Goal: Transaction & Acquisition: Purchase product/service

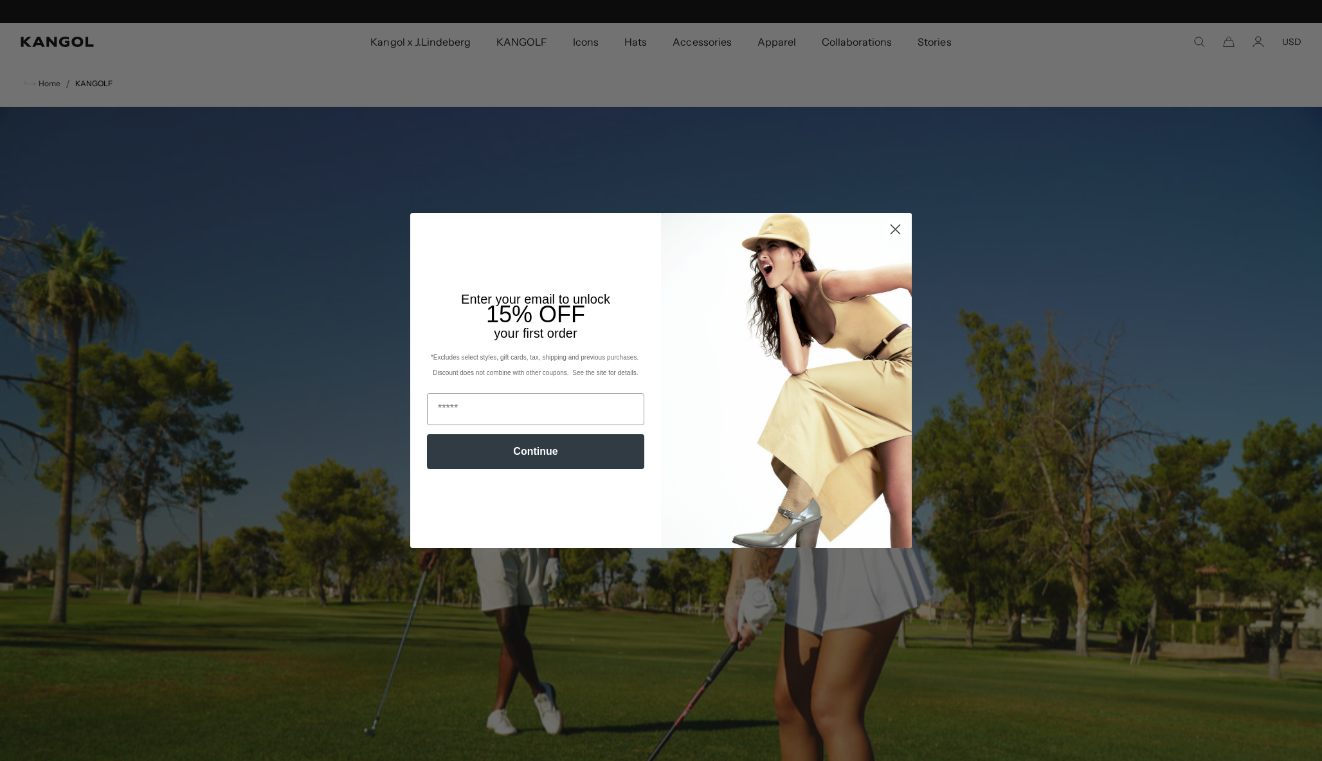
click at [892, 228] on circle "Close dialog" at bounding box center [895, 229] width 21 height 21
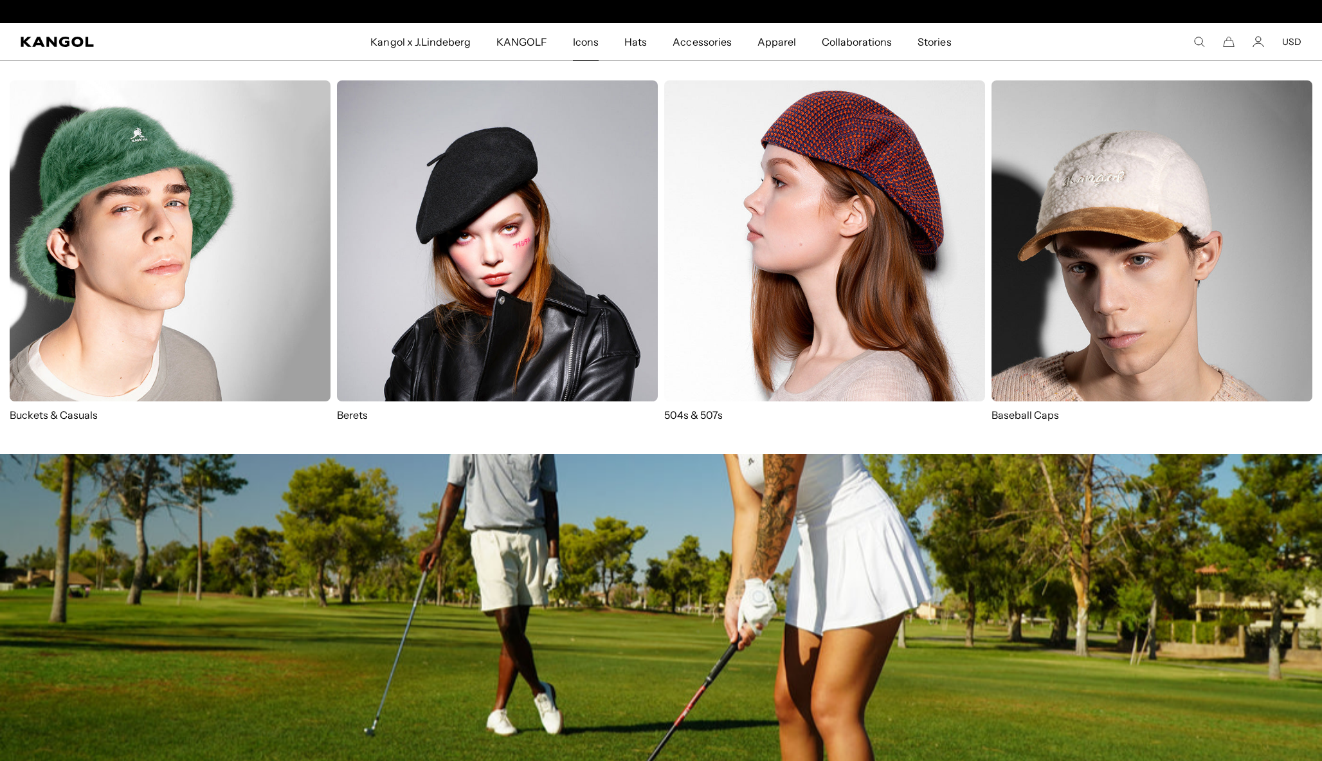
scroll to position [0, 265]
click at [723, 285] on img at bounding box center [824, 240] width 321 height 321
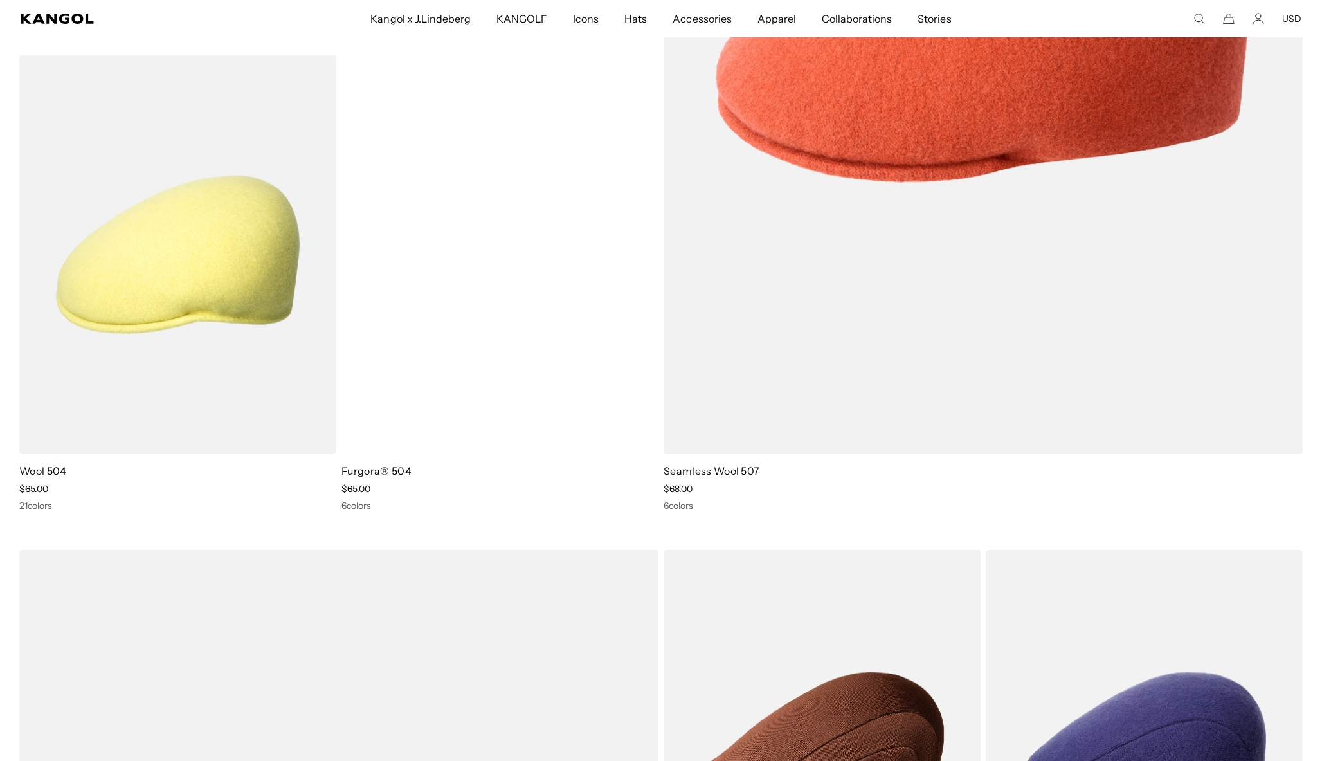
scroll to position [0, 265]
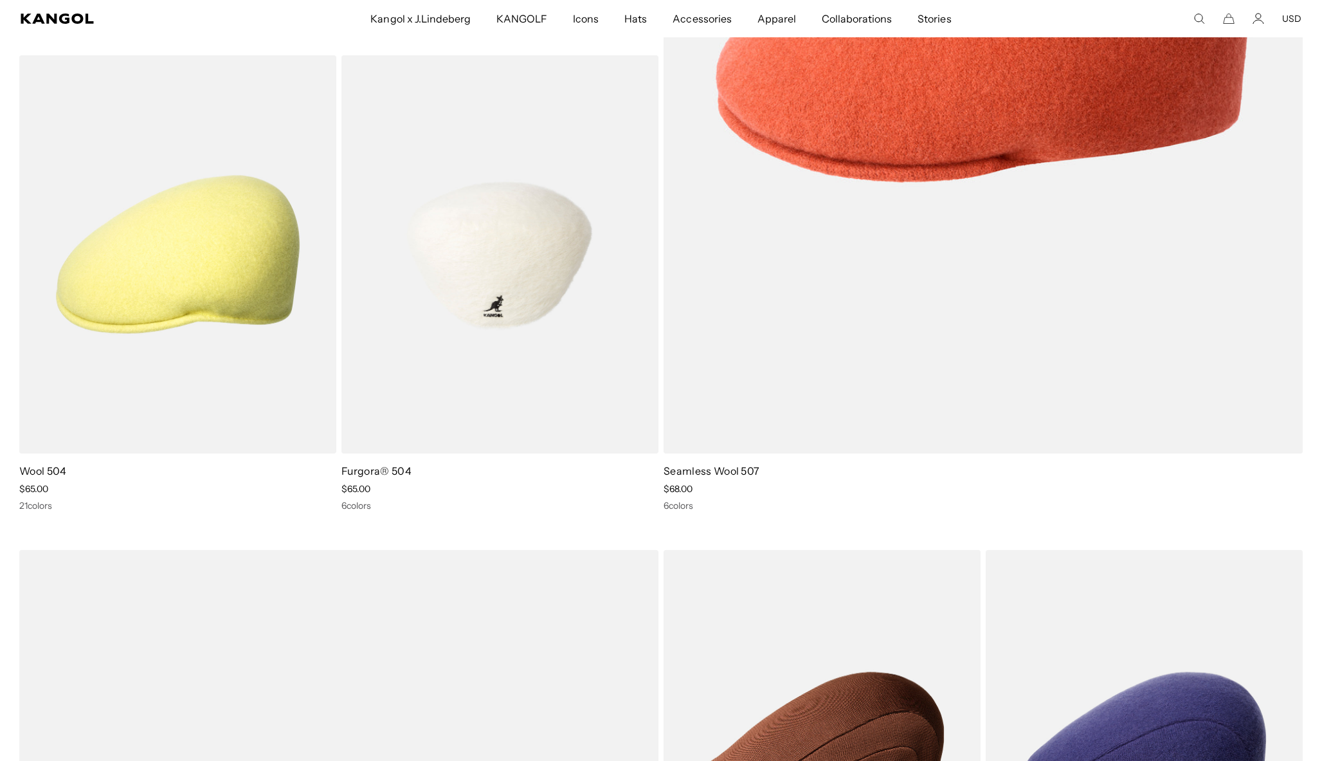
click at [538, 306] on img at bounding box center [499, 254] width 317 height 398
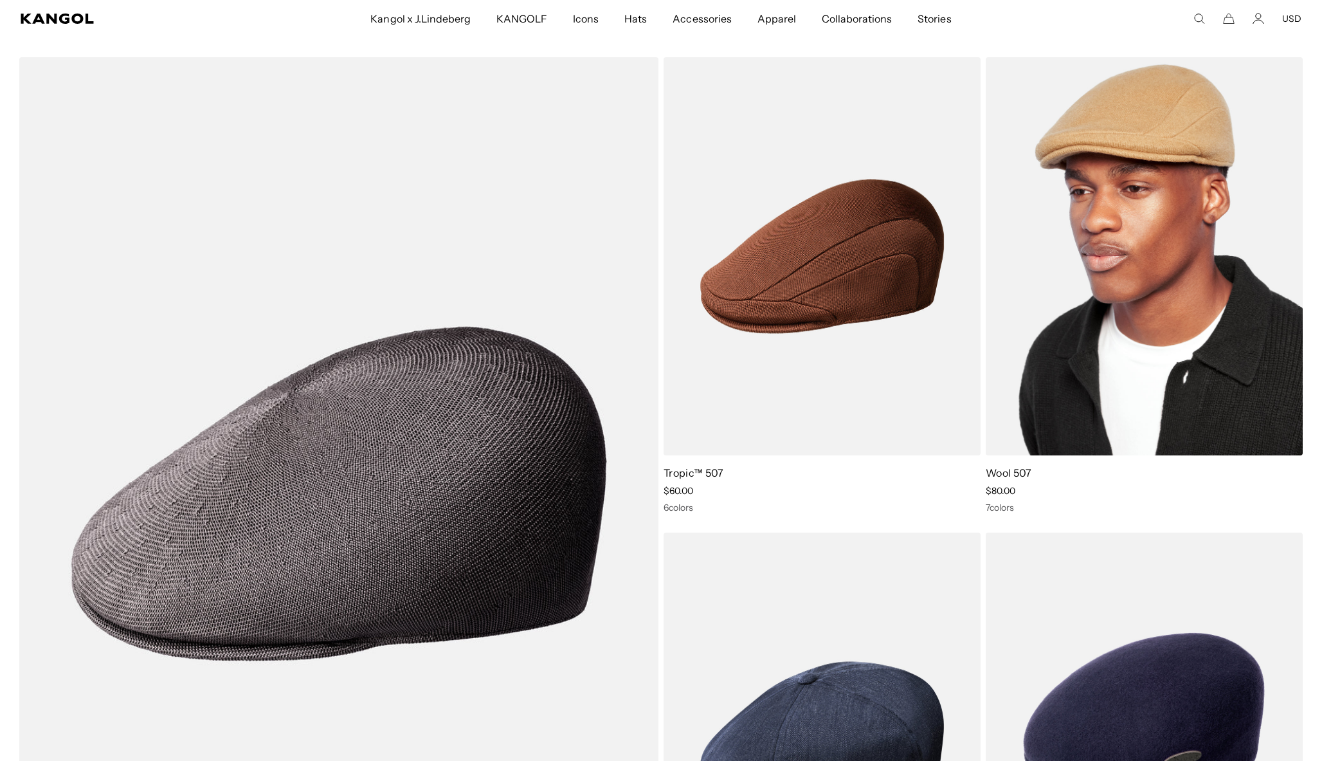
scroll to position [0, 0]
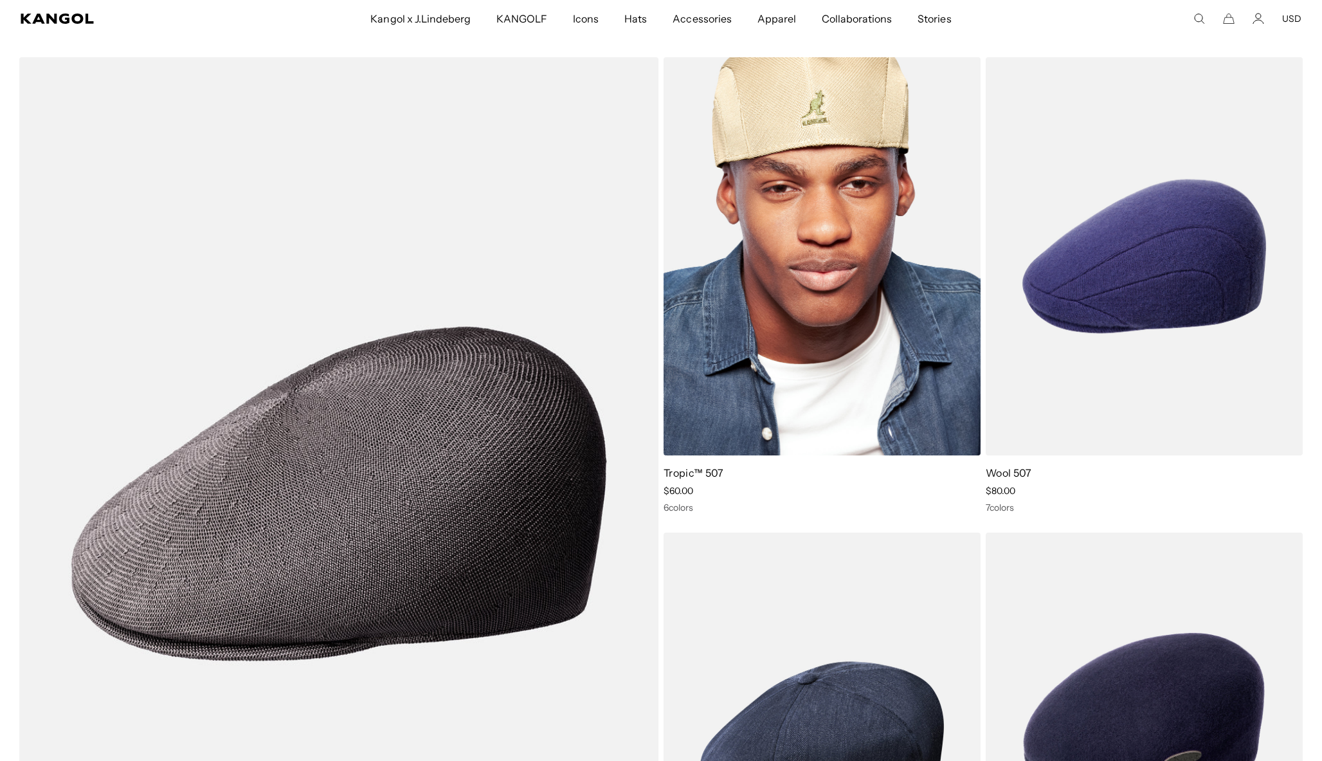
click at [767, 380] on img at bounding box center [822, 256] width 317 height 398
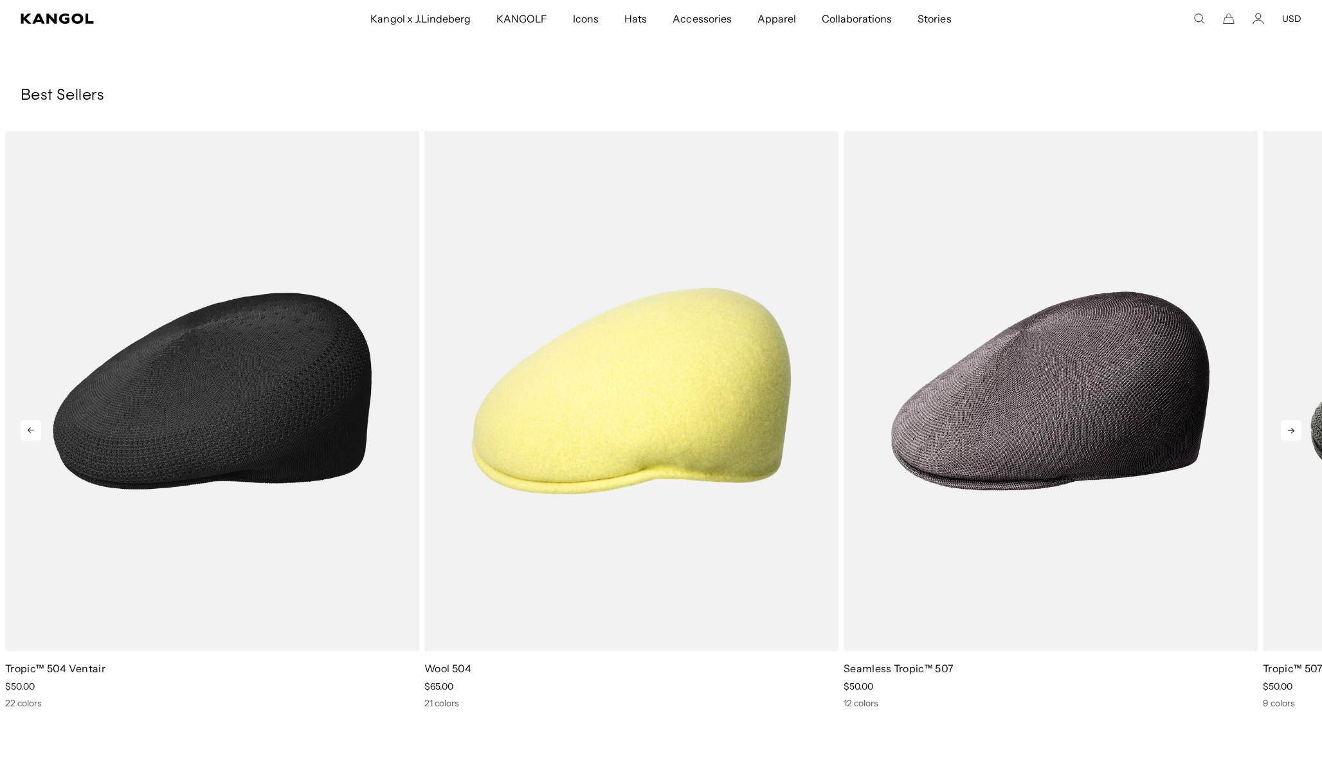
scroll to position [3620, 0]
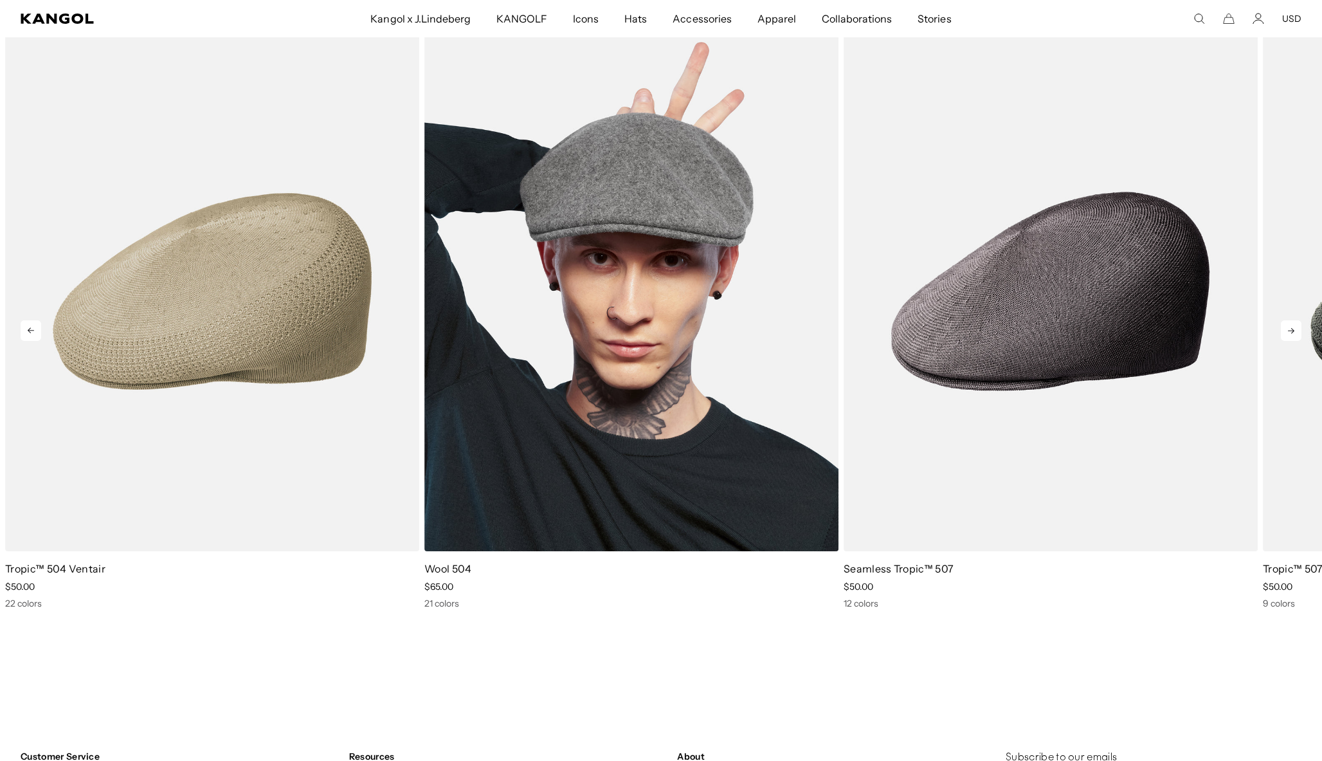
click at [557, 352] on img "2 of 10" at bounding box center [631, 292] width 414 height 520
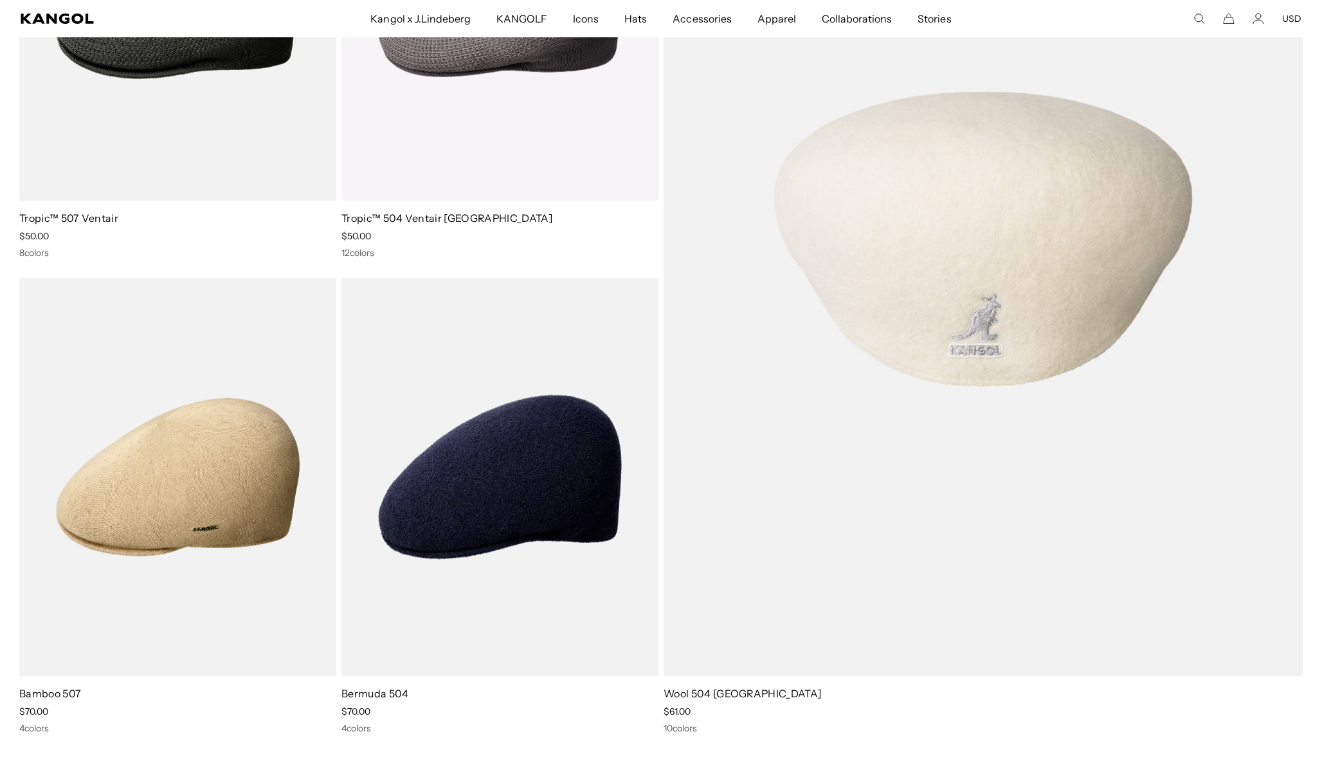
scroll to position [0, 0]
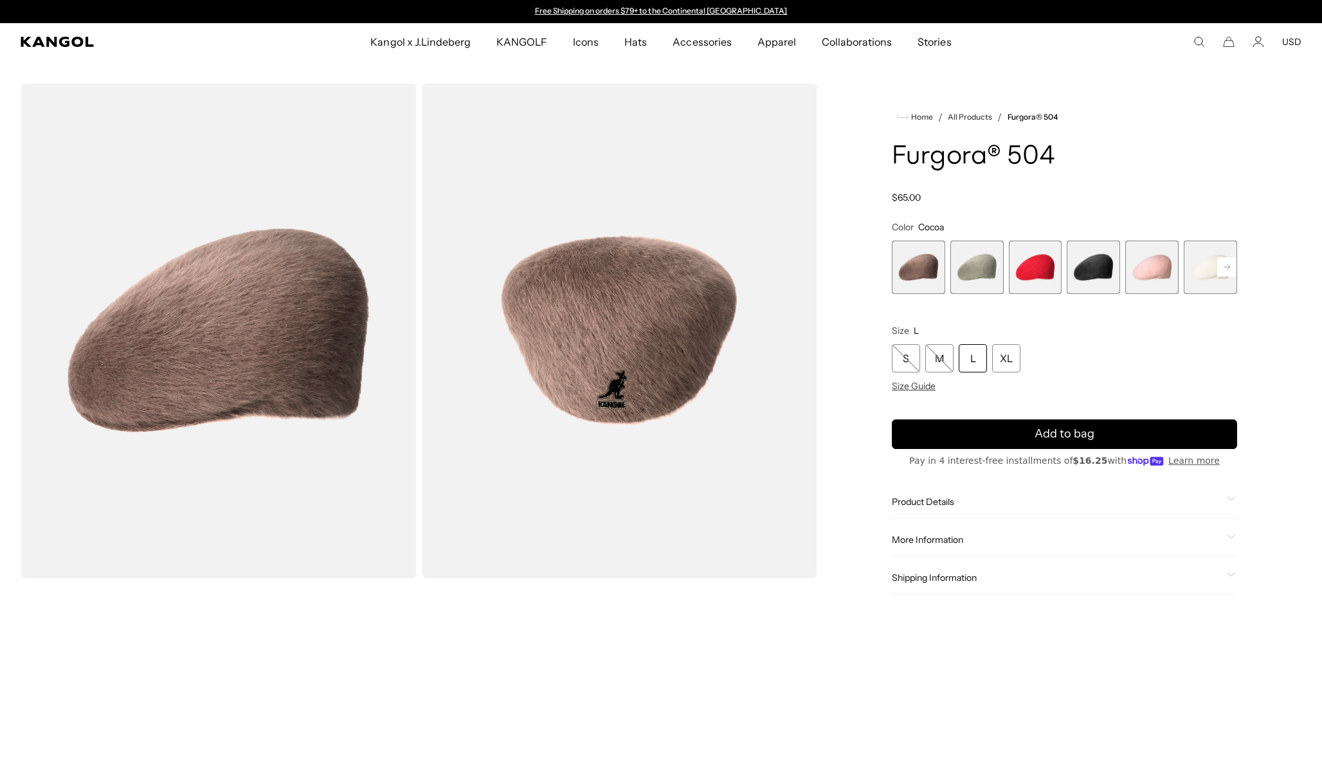
click at [989, 280] on span "2 of 7" at bounding box center [976, 266] width 53 height 53
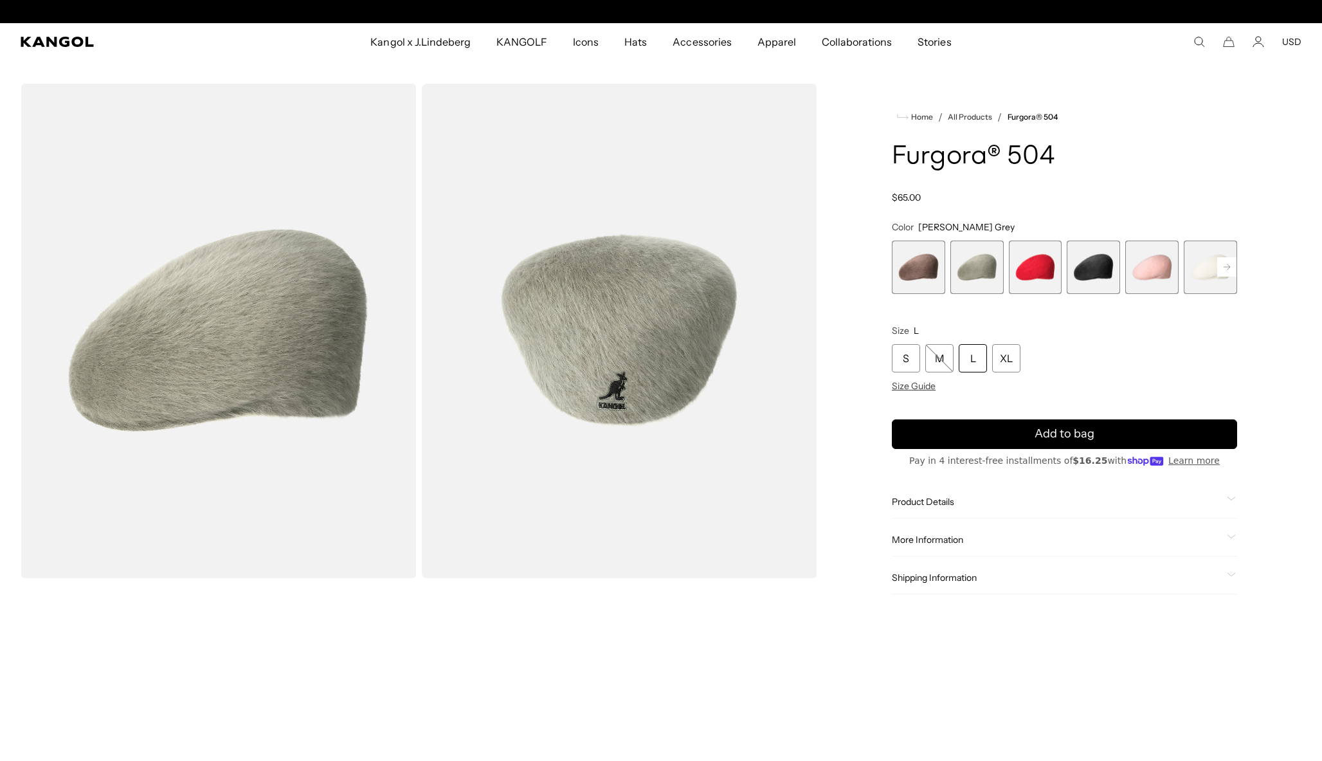
scroll to position [0, 265]
click at [1034, 280] on span "3 of 7" at bounding box center [1035, 266] width 53 height 53
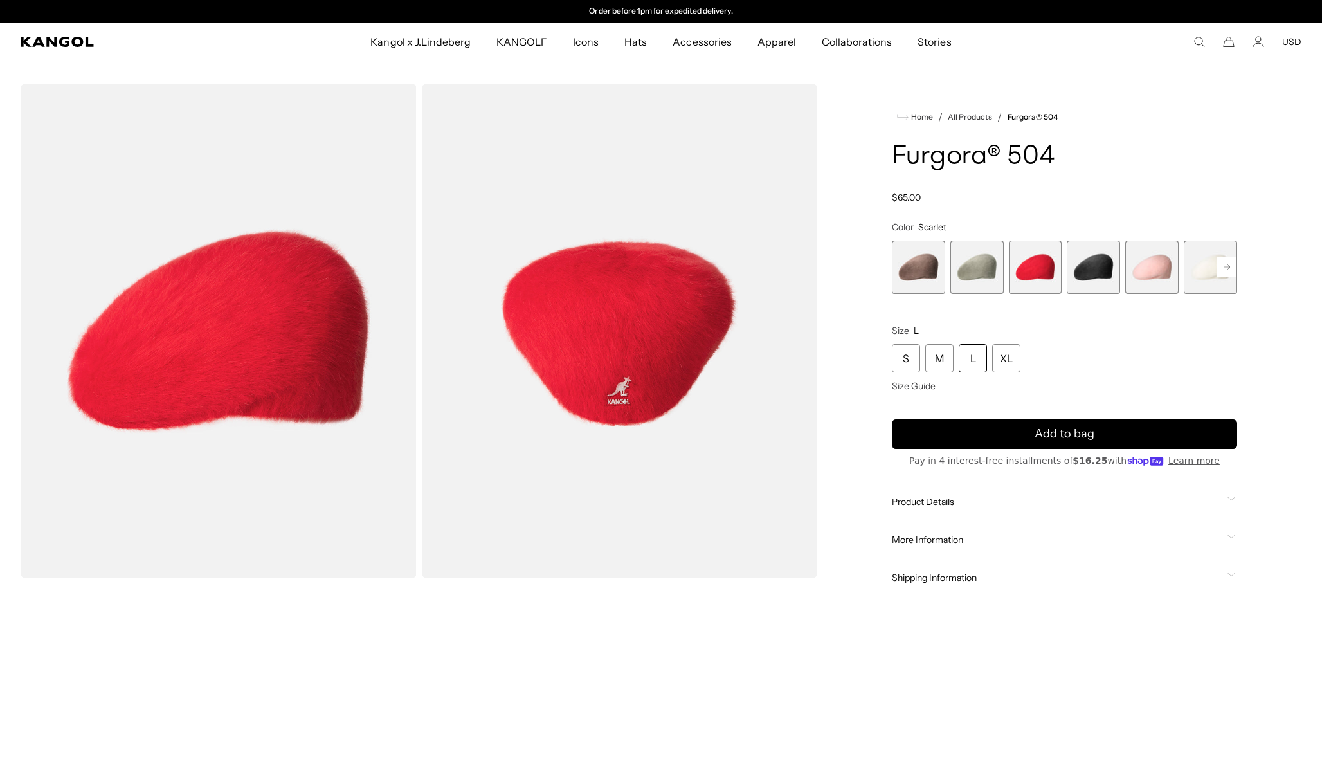
click at [968, 270] on span "2 of 7" at bounding box center [976, 266] width 53 height 53
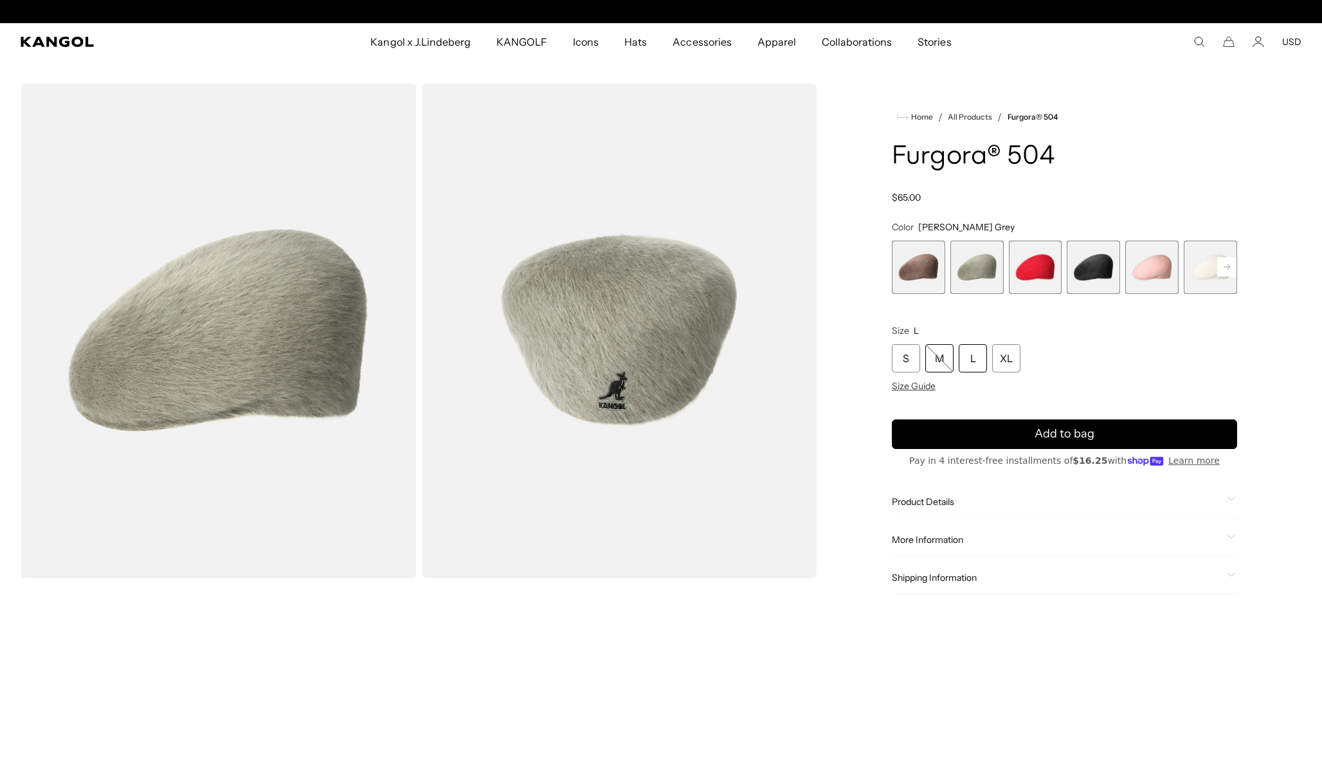
scroll to position [0, 265]
click at [934, 361] on div "M" at bounding box center [939, 358] width 28 height 28
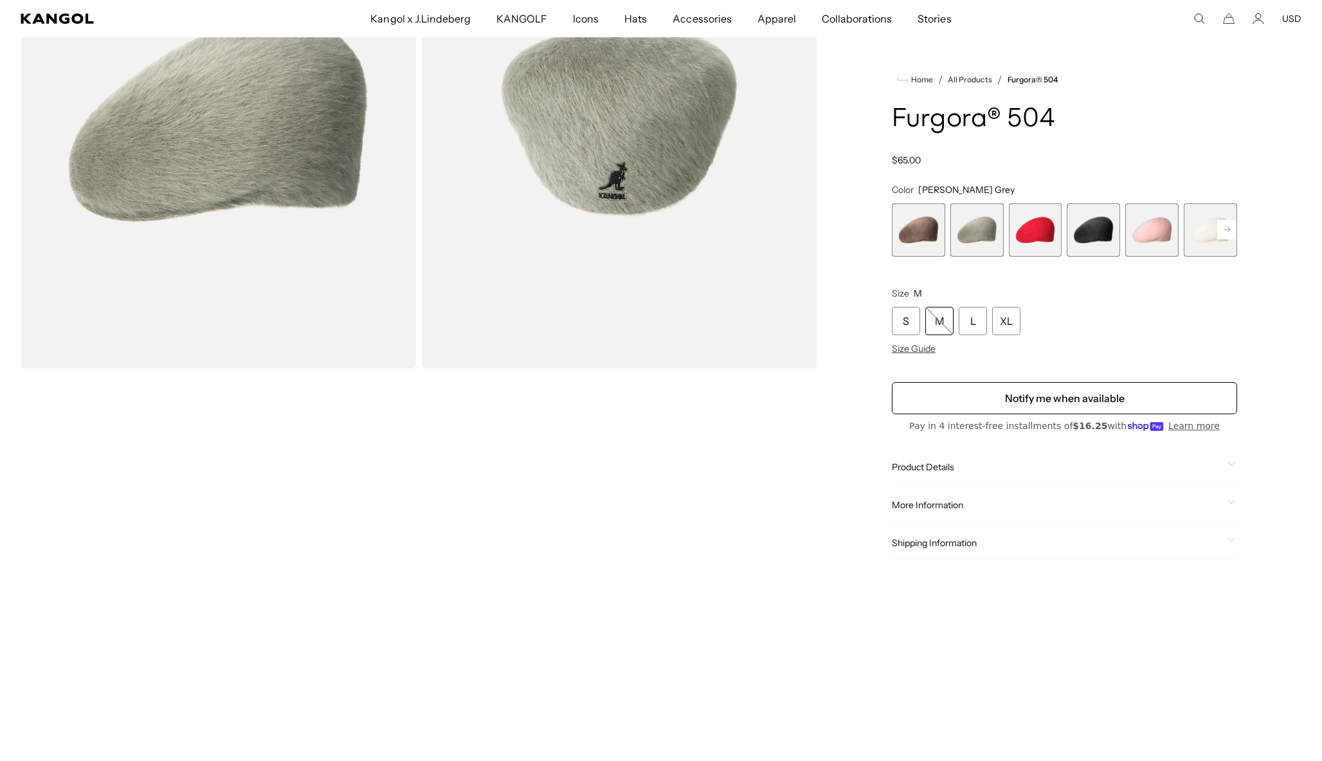
scroll to position [192, 0]
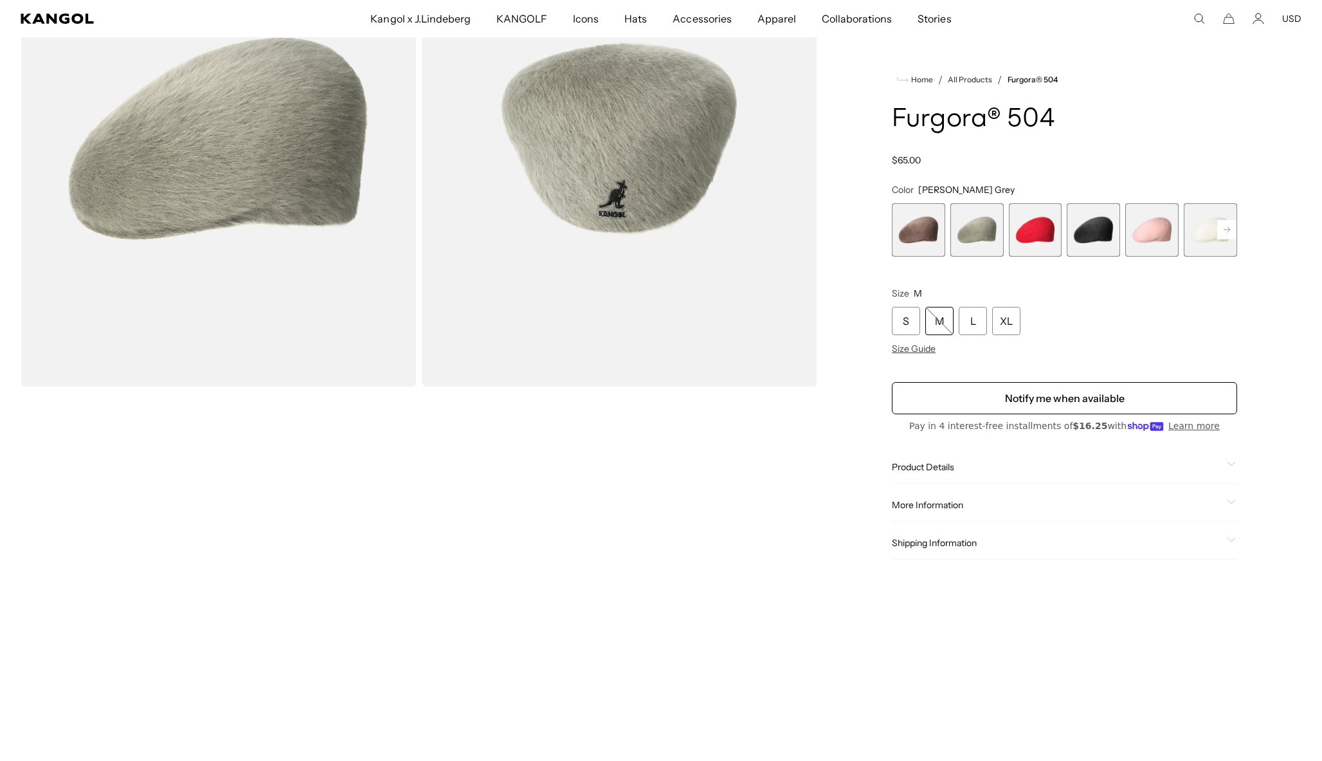
click at [1093, 238] on span "4 of 7" at bounding box center [1093, 229] width 53 height 53
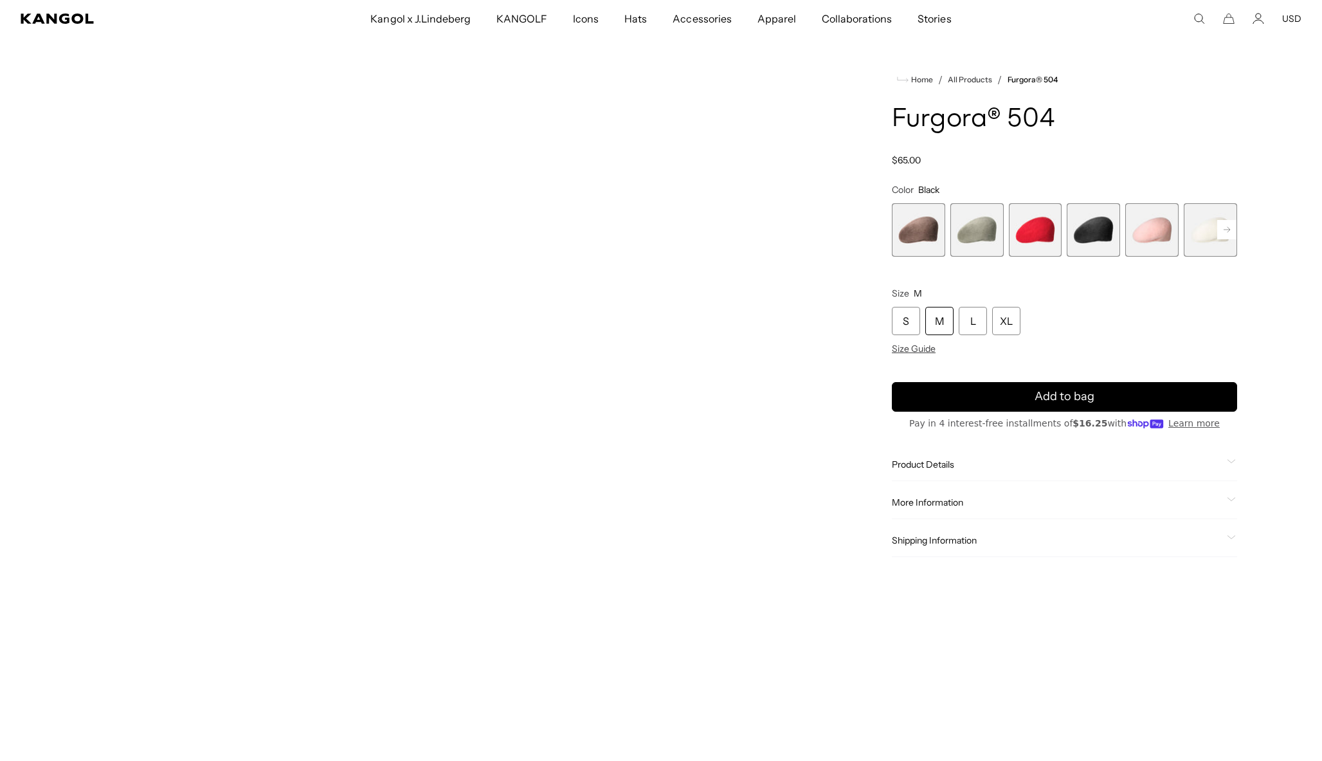
scroll to position [0, 265]
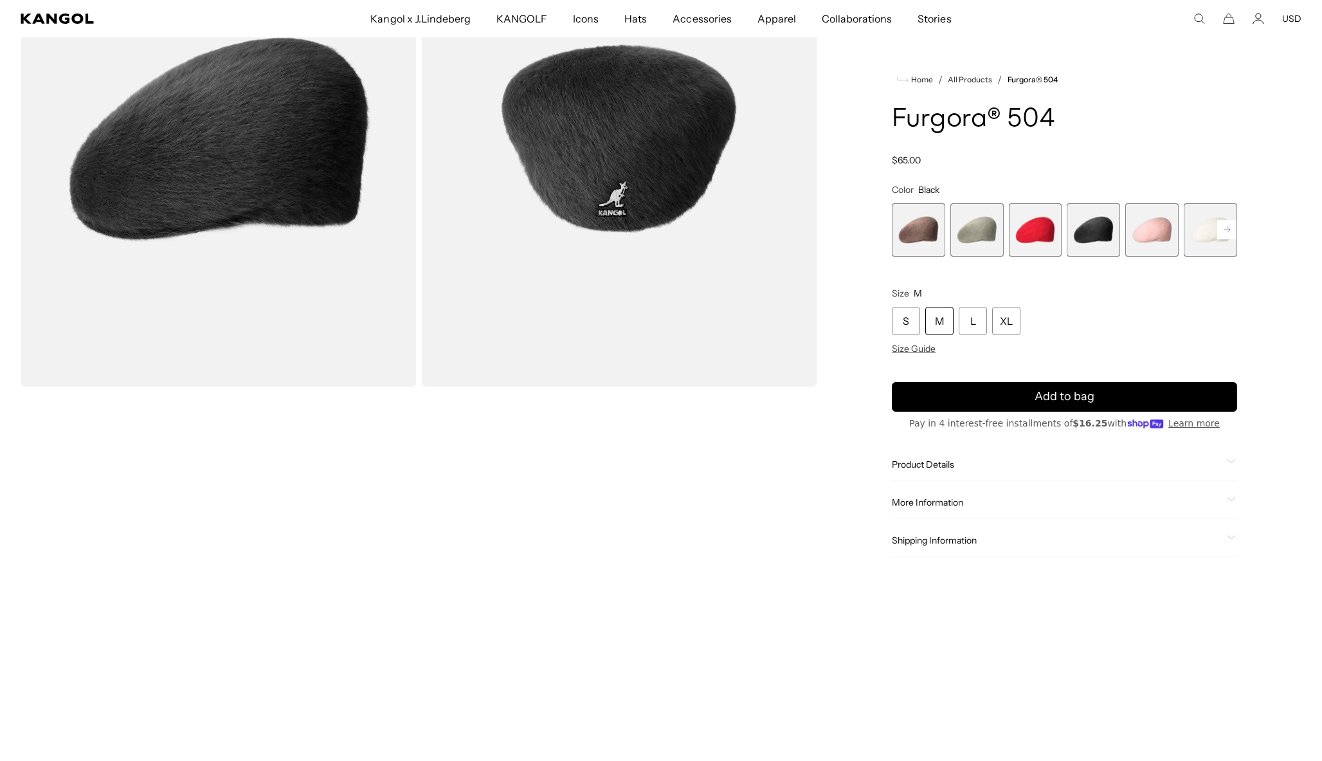
click at [1150, 237] on span "5 of 7" at bounding box center [1151, 229] width 53 height 53
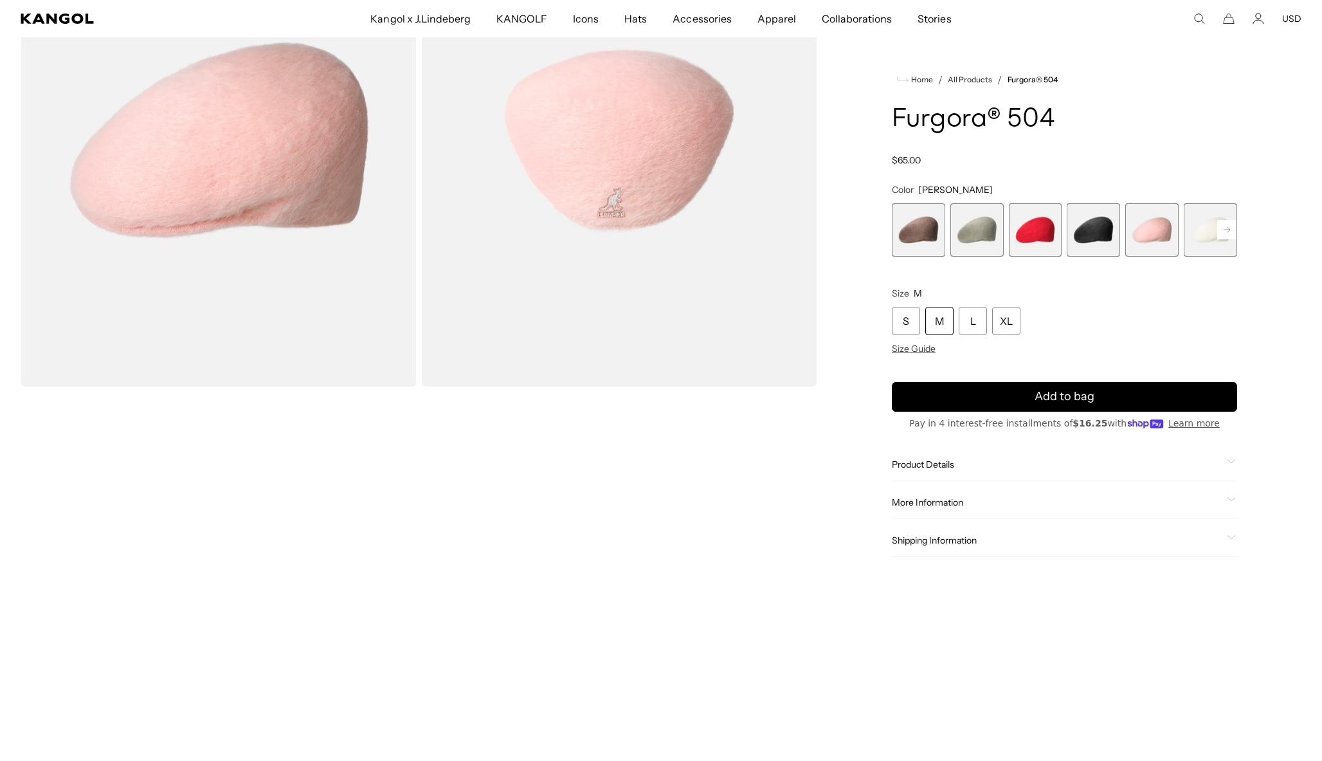
click at [1228, 235] on rect at bounding box center [1226, 229] width 19 height 19
click at [1228, 235] on div "Previous Next Cocoa Variant sold out or unavailable [PERSON_NAME] Grey Variant …" at bounding box center [1064, 229] width 345 height 53
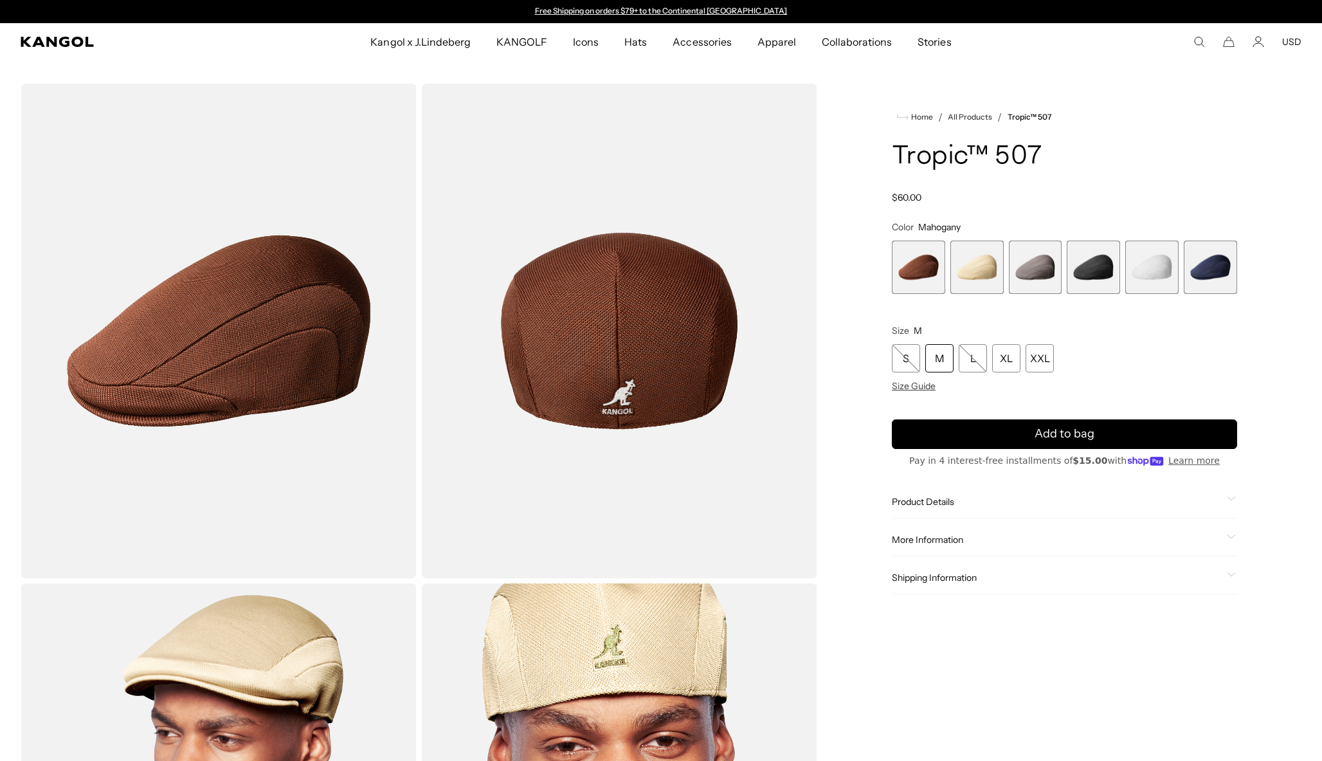
click at [1107, 269] on span "4 of 6" at bounding box center [1093, 266] width 53 height 53
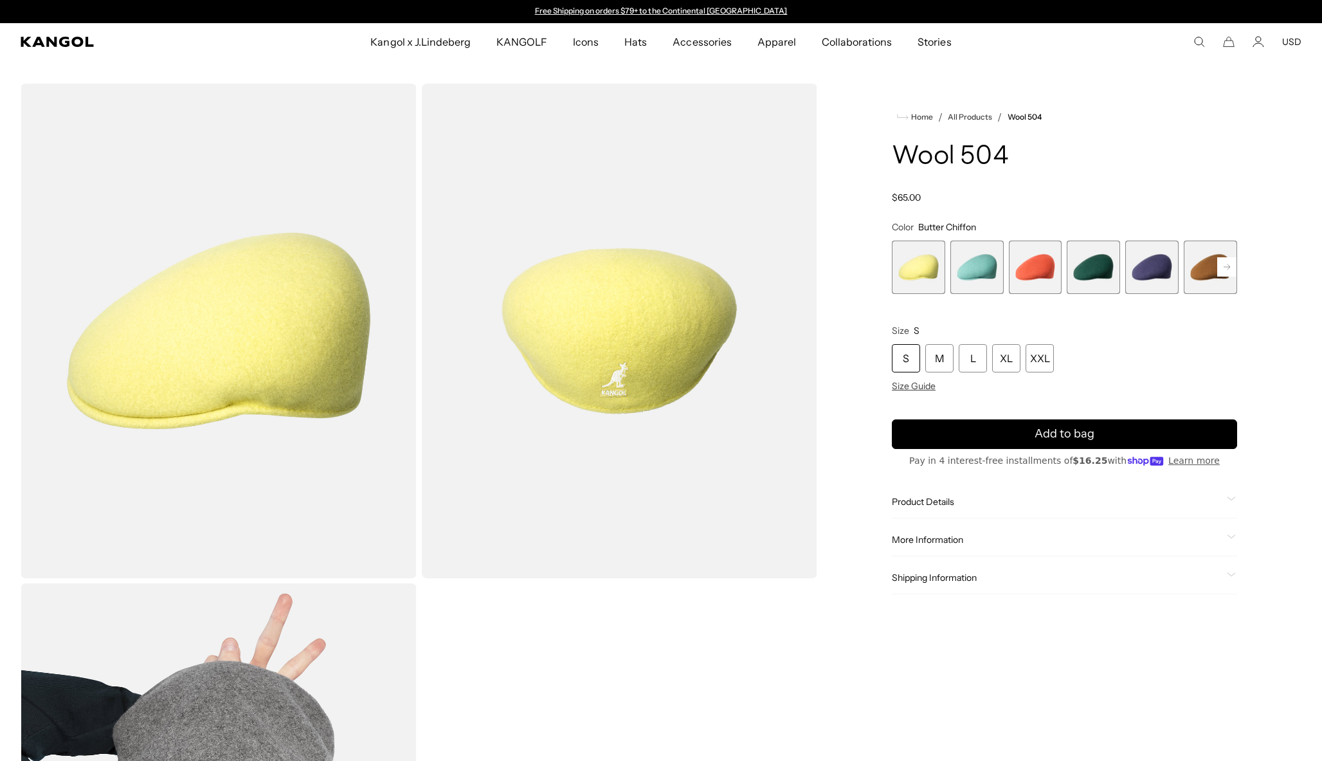
scroll to position [21, 0]
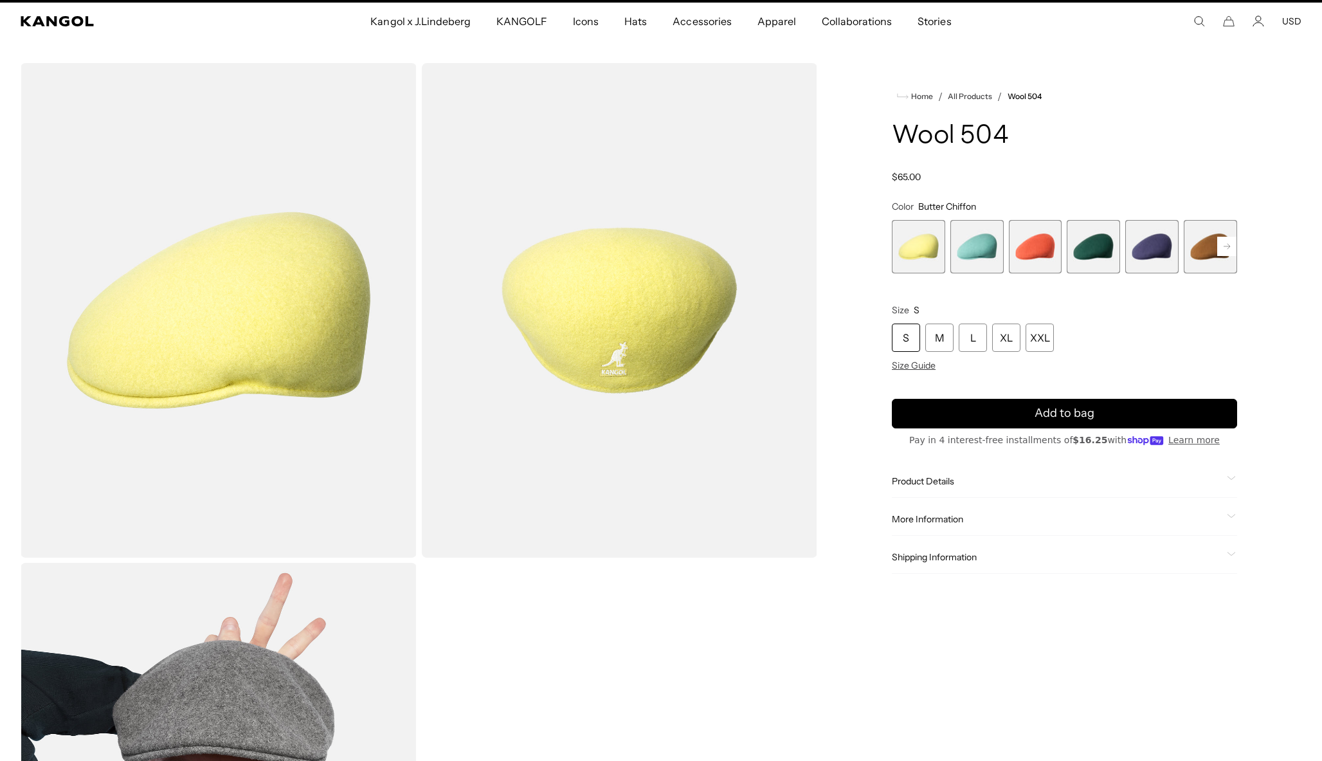
click at [1229, 245] on icon at bounding box center [1227, 246] width 6 height 5
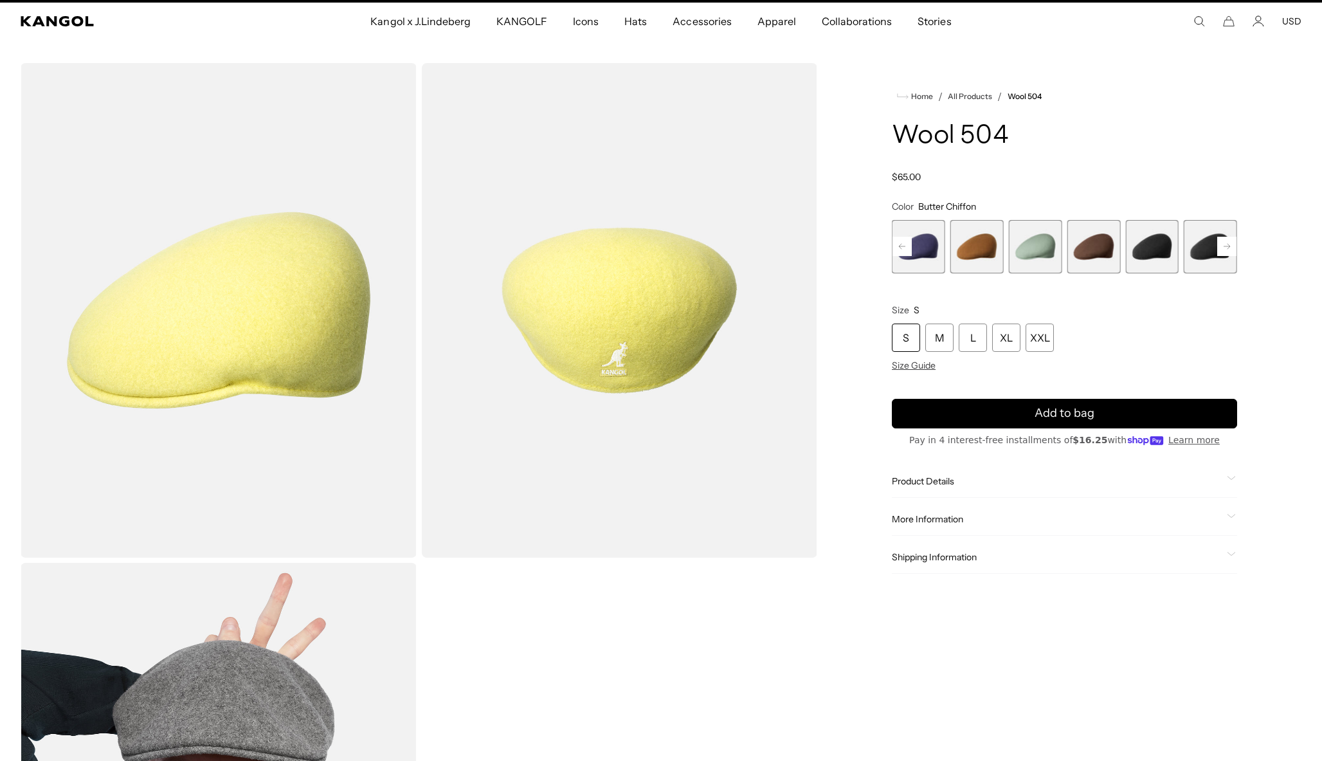
click at [1229, 245] on icon at bounding box center [1227, 246] width 6 height 5
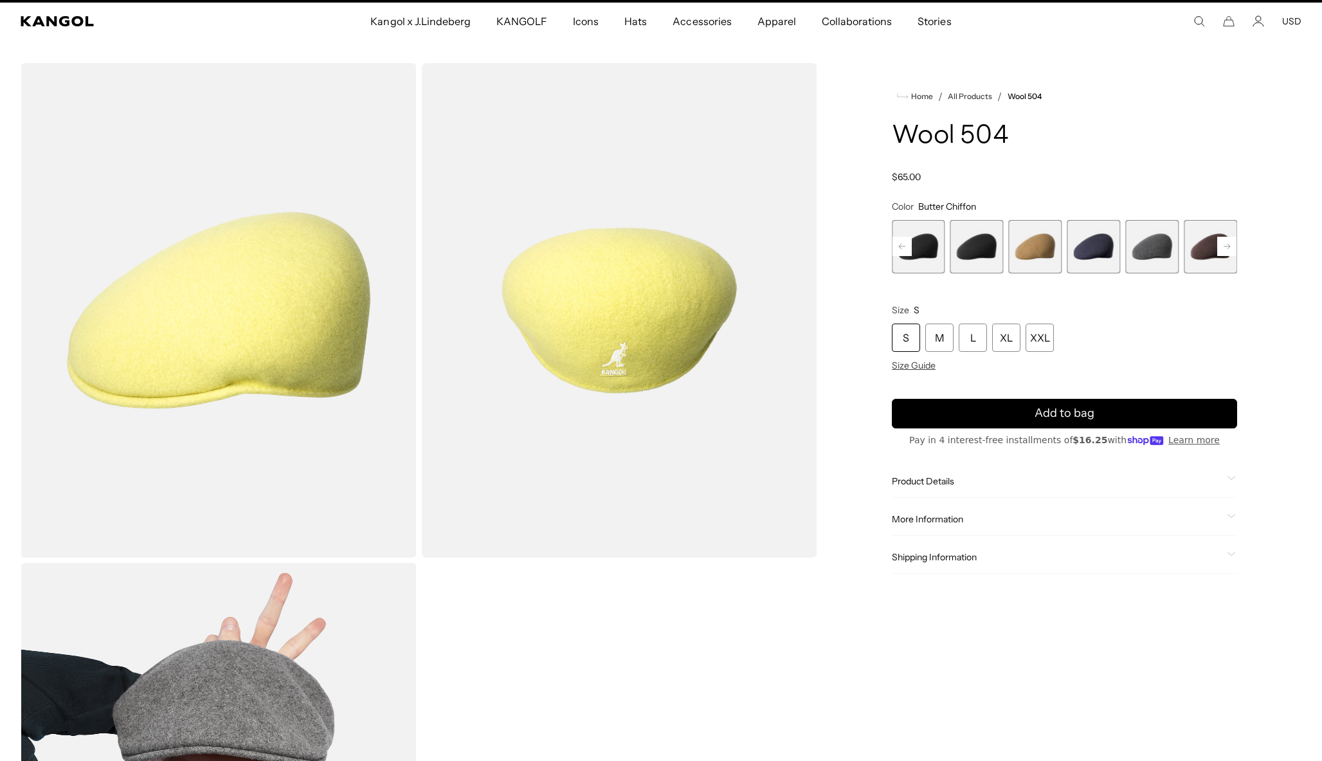
click at [1229, 245] on icon at bounding box center [1227, 246] width 6 height 5
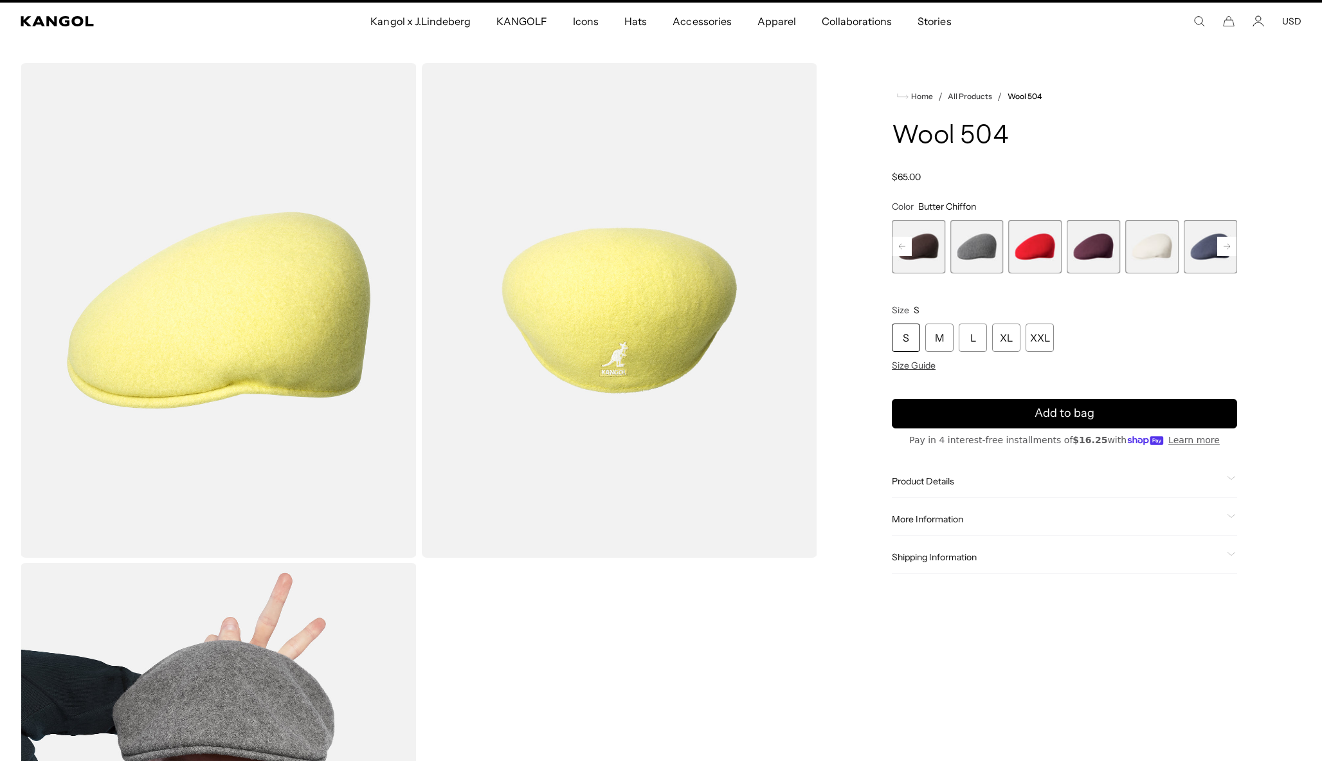
click at [969, 263] on span "15 of 21" at bounding box center [976, 246] width 53 height 53
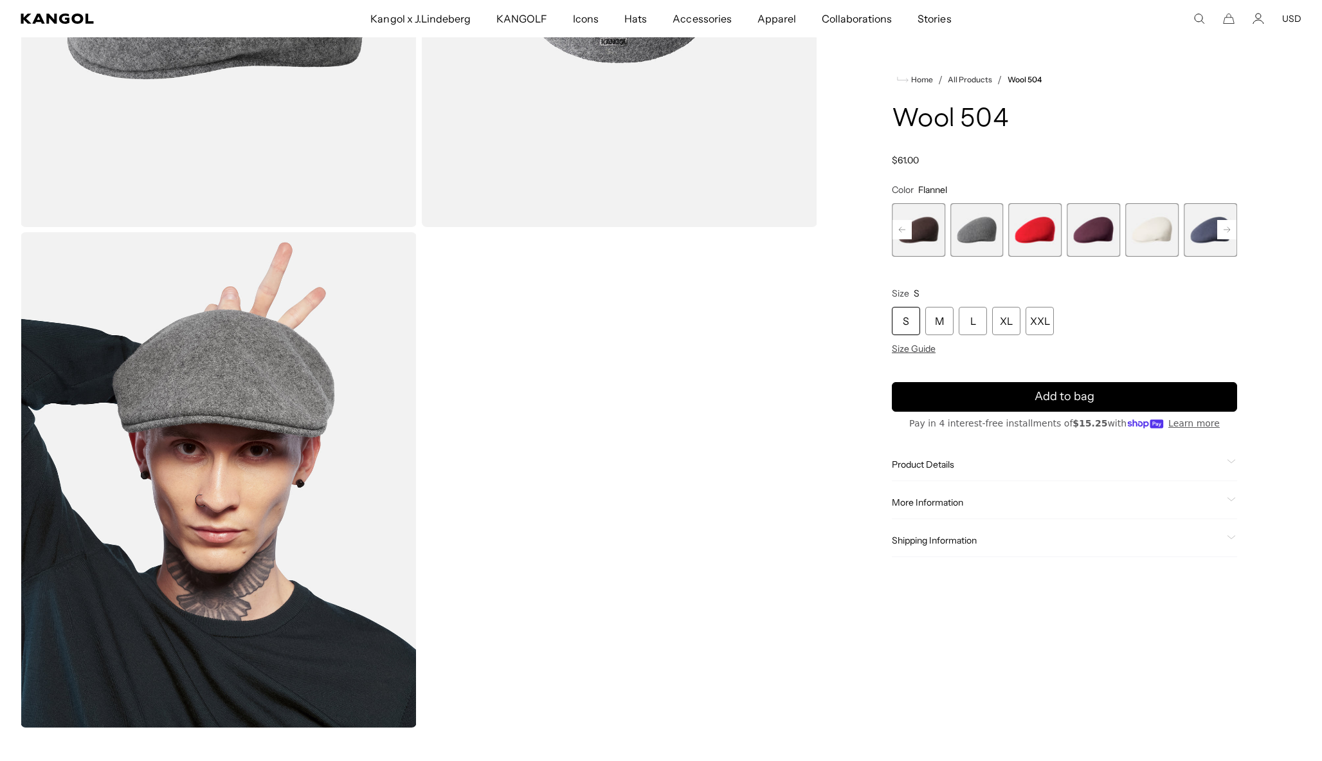
scroll to position [357, 0]
